Goal: Use online tool/utility: Use online tool/utility

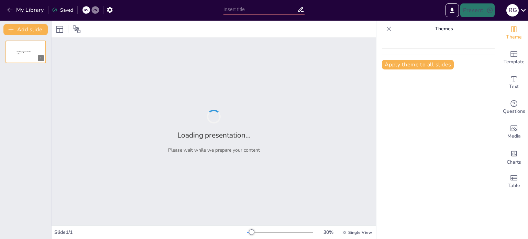
type input "Herramientas Prácticas para la Planeación y Acompañamiento en Prácticas Docentes"
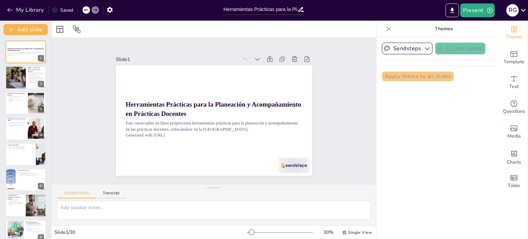
checkbox input "true"
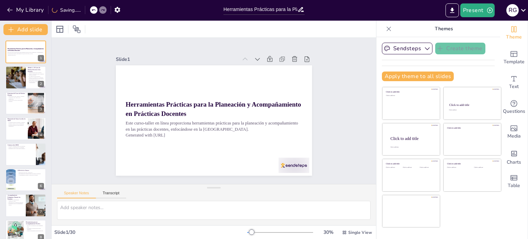
checkbox input "true"
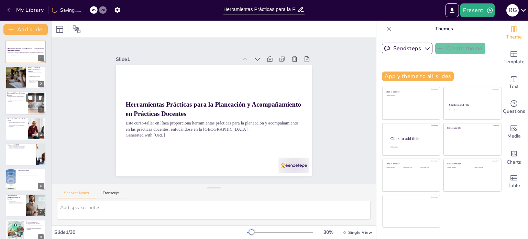
checkbox input "true"
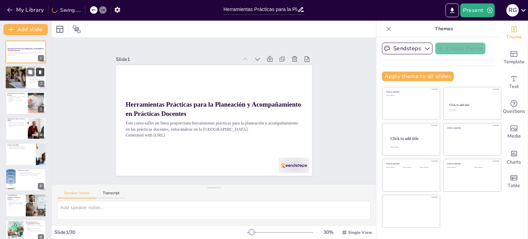
checkbox input "true"
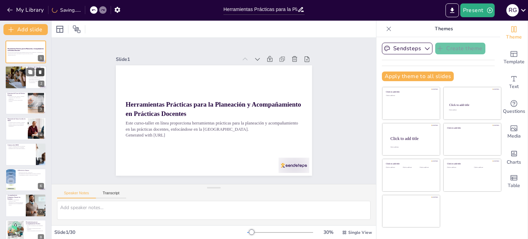
checkbox input "true"
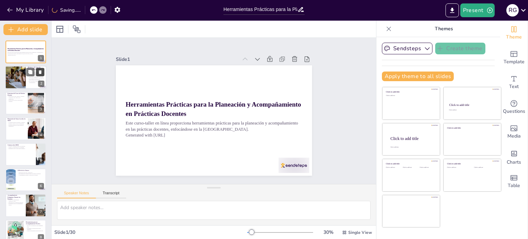
checkbox input "true"
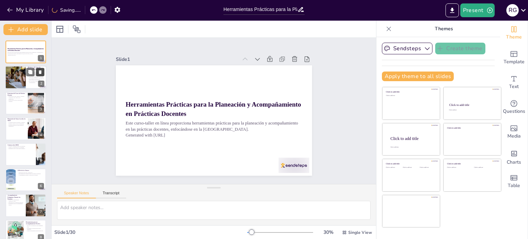
click at [37, 68] on button at bounding box center [40, 72] width 8 height 8
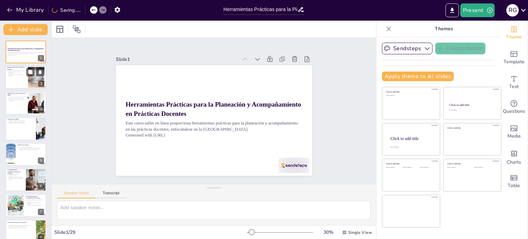
checkbox input "true"
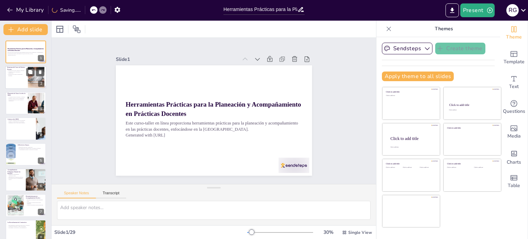
checkbox input "true"
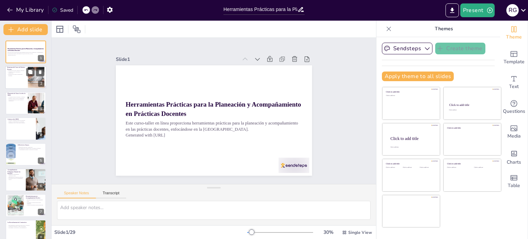
checkbox input "true"
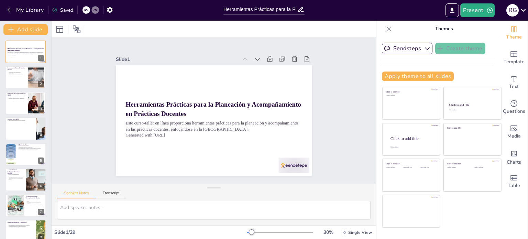
checkbox input "true"
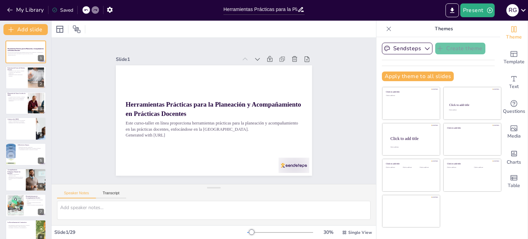
checkbox input "true"
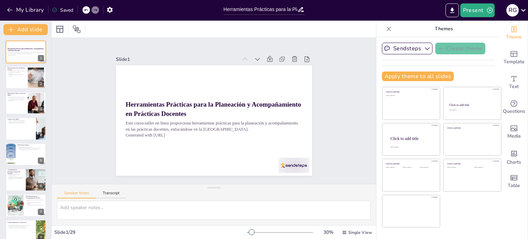
checkbox input "true"
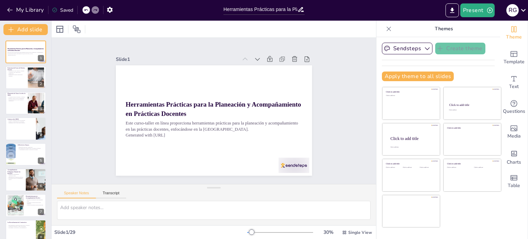
checkbox input "true"
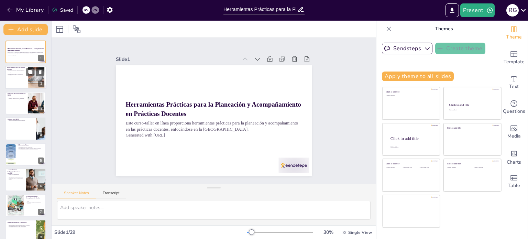
checkbox input "true"
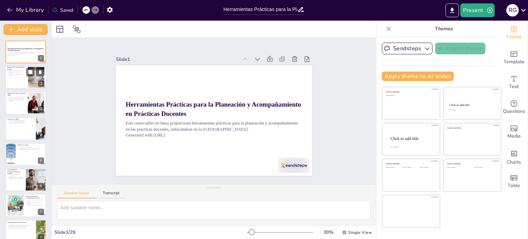
checkbox input "true"
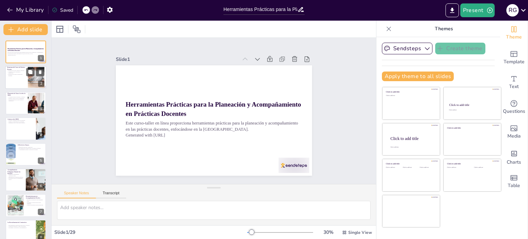
click at [16, 75] on p "Distribución de horas de observación y enseñanza." at bounding box center [16, 75] width 19 height 2
type textarea "La introducción al curso es el primer paso para que los participantes entiendan…"
checkbox input "true"
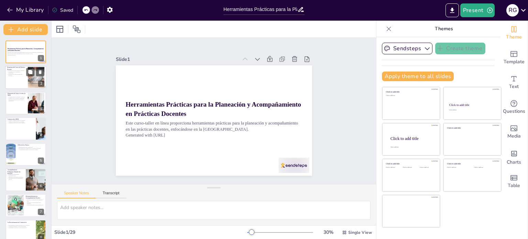
checkbox input "true"
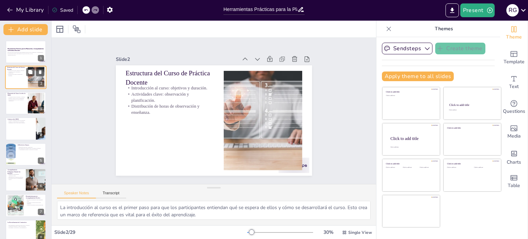
checkbox input "true"
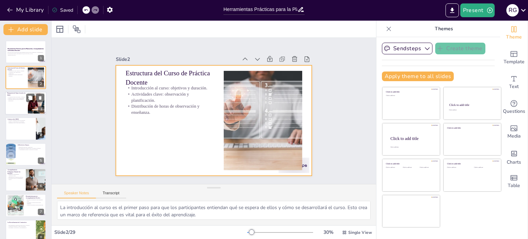
checkbox input "true"
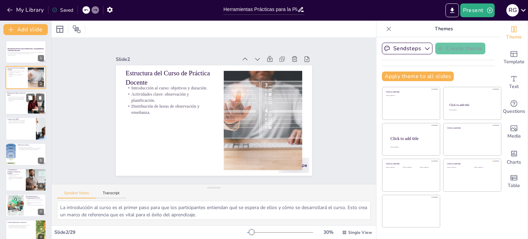
checkbox input "true"
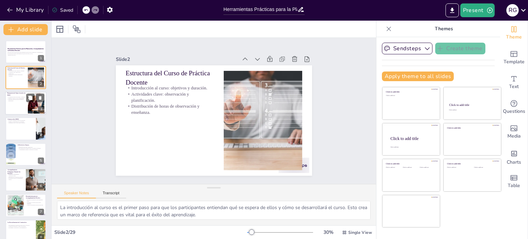
checkbox input "true"
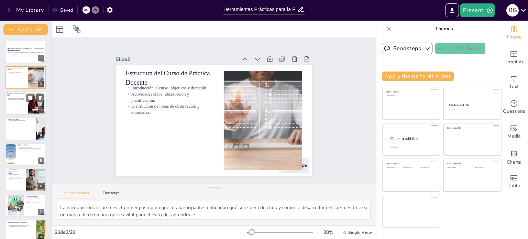
checkbox input "true"
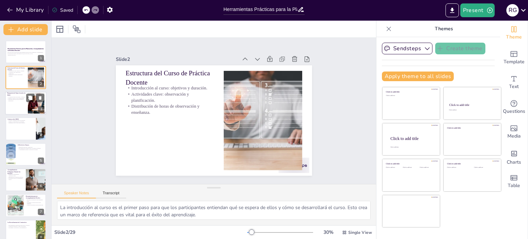
checkbox input "true"
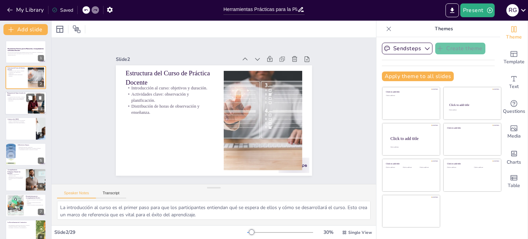
click at [20, 103] on div at bounding box center [25, 103] width 41 height 23
type textarea "La inclusión en la planeación asegura que todos los estudiantes tengan acceso a…"
checkbox input "true"
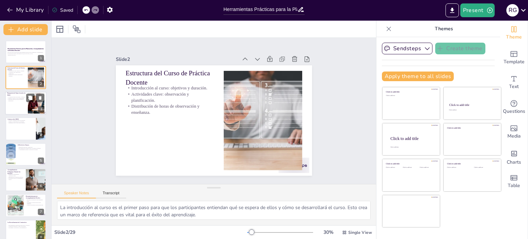
checkbox input "true"
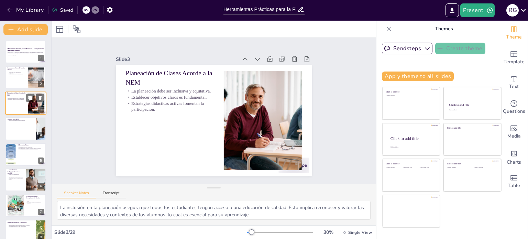
checkbox input "true"
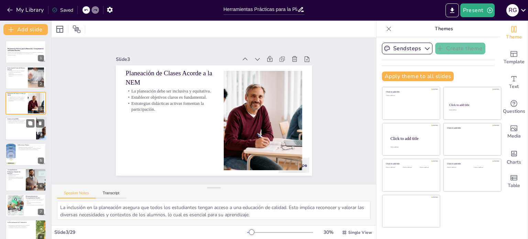
checkbox input "true"
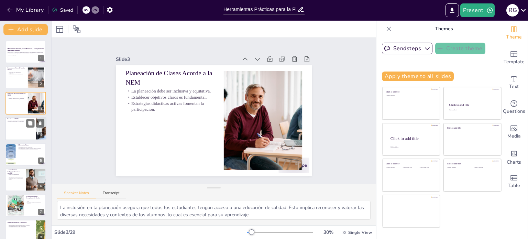
checkbox input "true"
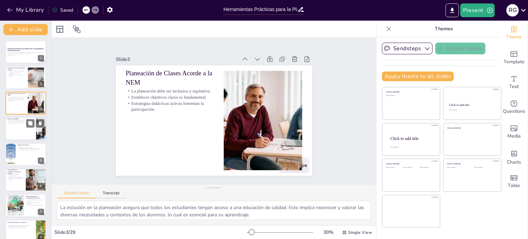
click at [17, 129] on div at bounding box center [25, 128] width 41 height 23
type textarea "La inclusión y la diversidad cultural son pilares de una educación equitativa y…"
checkbox input "true"
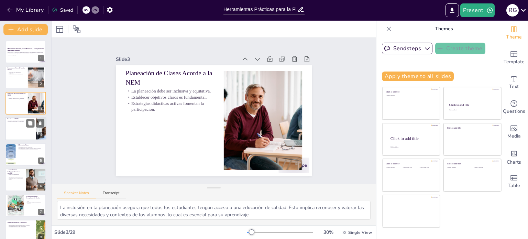
checkbox input "true"
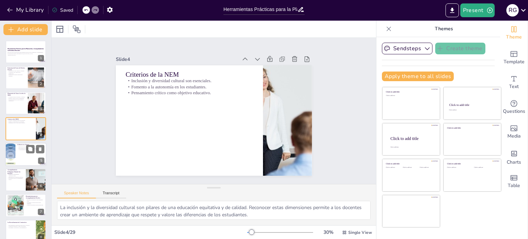
checkbox input "true"
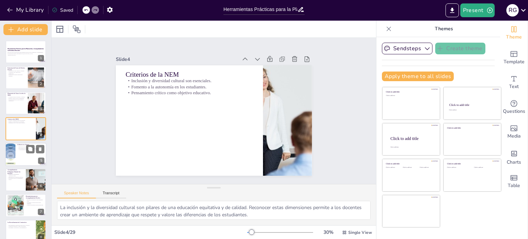
checkbox input "true"
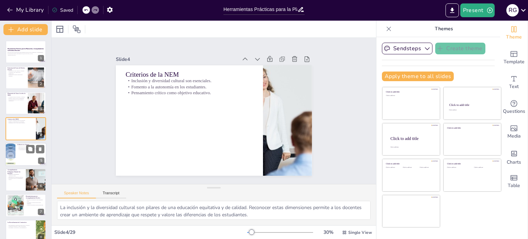
checkbox input "true"
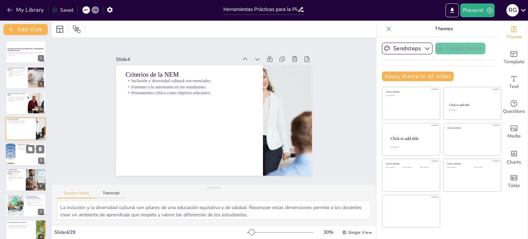
click at [16, 150] on div at bounding box center [25, 154] width 41 height 23
type textarea "La guía del tutor es esencial para el desarrollo de los estudiantes. Proporcion…"
checkbox input "true"
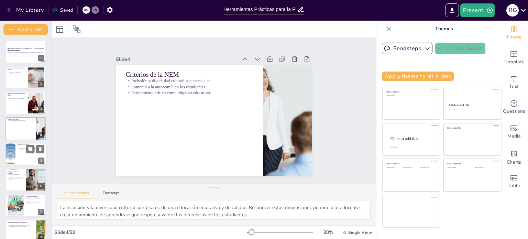
checkbox input "true"
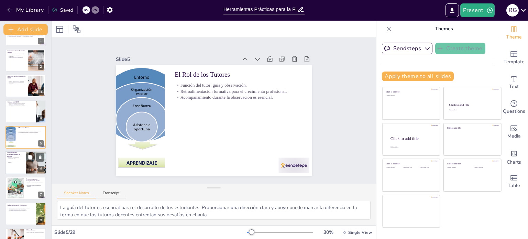
checkbox input "true"
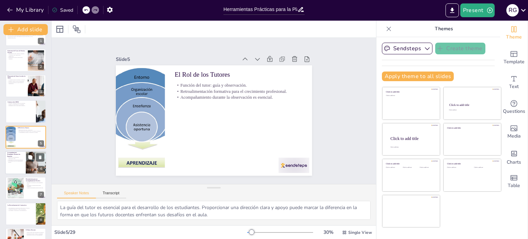
checkbox input "true"
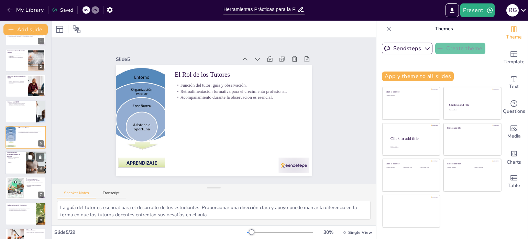
click at [16, 162] on p "Herramientas para un acompañamiento efectivo." at bounding box center [15, 162] width 17 height 2
type textarea "El proceso de acompañamiento debe ser estructurado y reflexivo. Esto asegura qu…"
checkbox input "true"
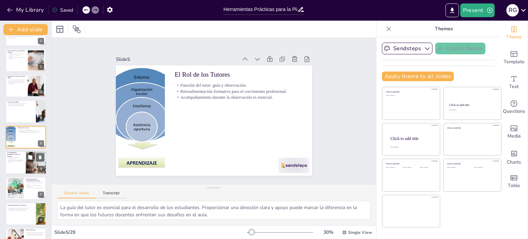
checkbox input "true"
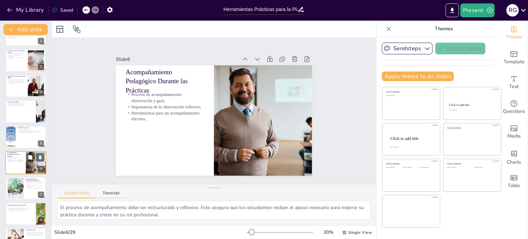
scroll to position [43, 0]
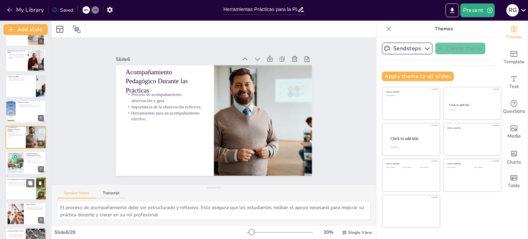
checkbox input "true"
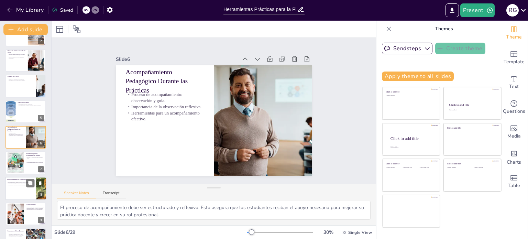
checkbox input "true"
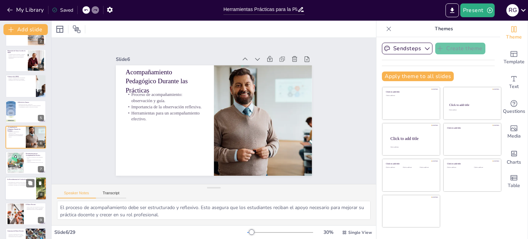
click at [16, 195] on div at bounding box center [25, 188] width 41 height 23
type textarea "Resaltar los logros es fundamental para motivar a los estudiantes. La retroalim…"
checkbox input "true"
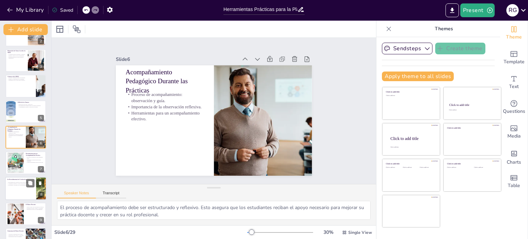
checkbox input "true"
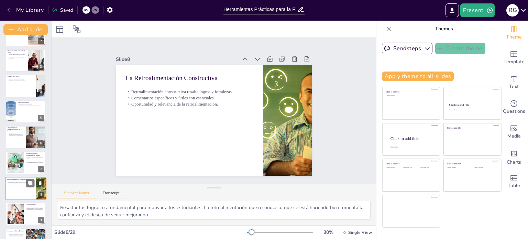
scroll to position [94, 0]
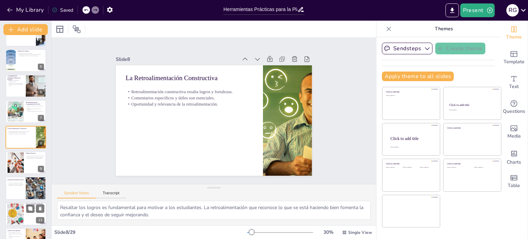
checkbox input "true"
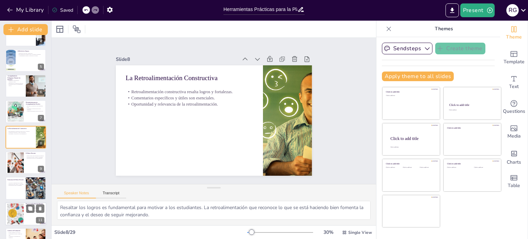
checkbox input "true"
click at [18, 220] on div at bounding box center [15, 213] width 32 height 21
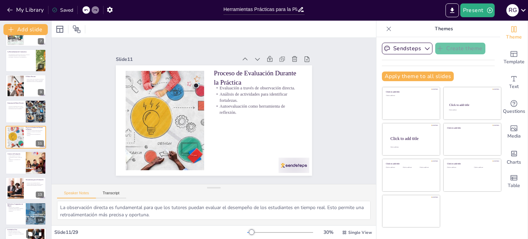
click at [16, 234] on p "Fomento de la colaboración y aprendizaje colectivo." at bounding box center [16, 235] width 19 height 2
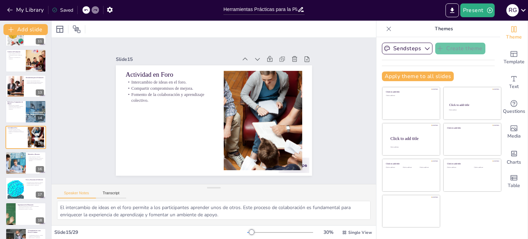
scroll to position [0, 0]
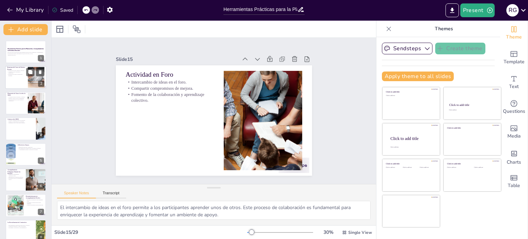
click at [15, 78] on div at bounding box center [25, 77] width 41 height 23
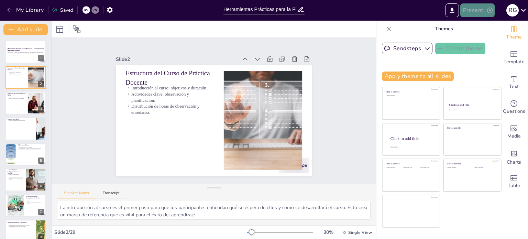
click at [465, 9] on button "Present" at bounding box center [478, 10] width 34 height 14
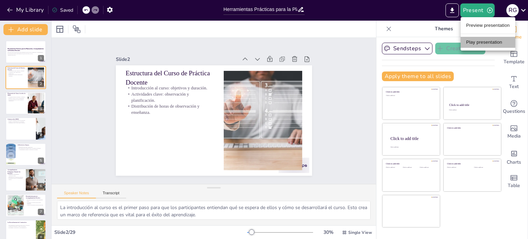
click at [475, 46] on li "Play presentation" at bounding box center [488, 42] width 55 height 11
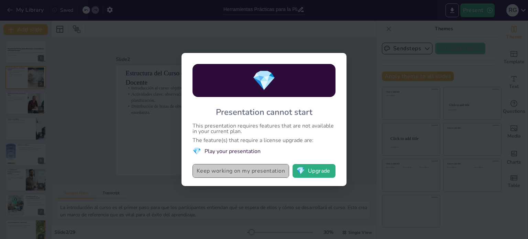
click at [270, 171] on button "Keep working on my presentation" at bounding box center [241, 171] width 97 height 14
